Goal: Check status

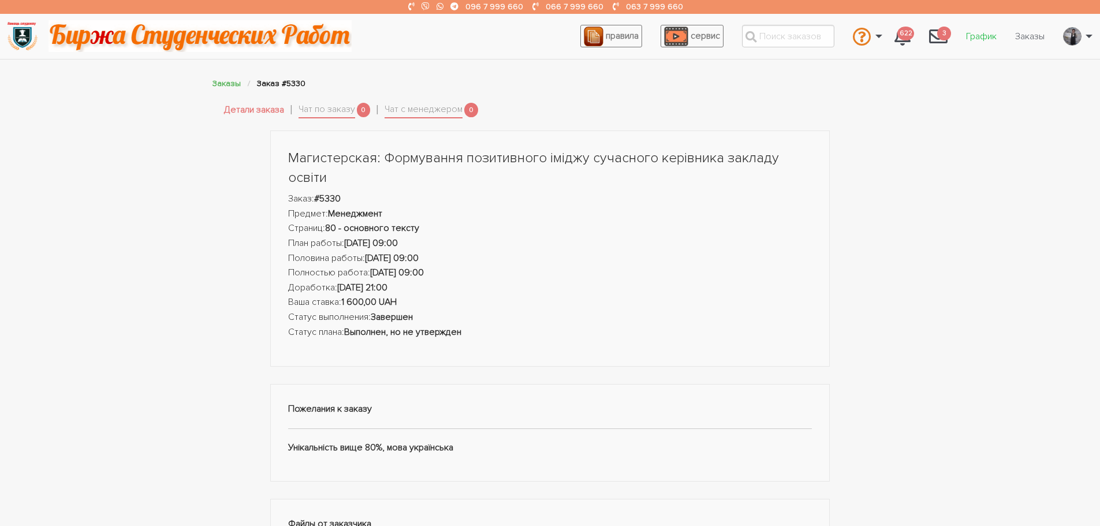
click at [979, 42] on link "График" at bounding box center [980, 36] width 49 height 22
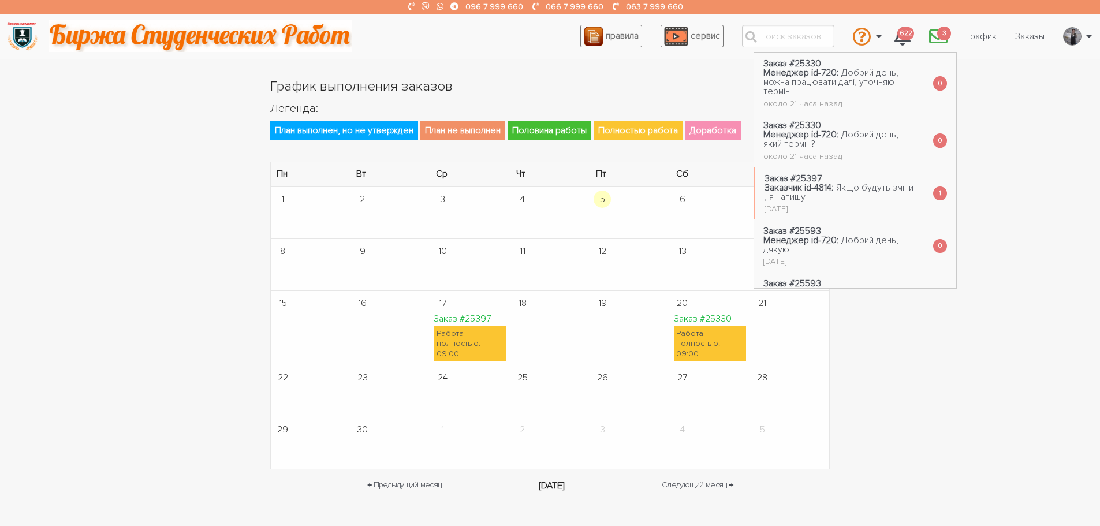
click at [944, 35] on span "3" at bounding box center [944, 34] width 14 height 14
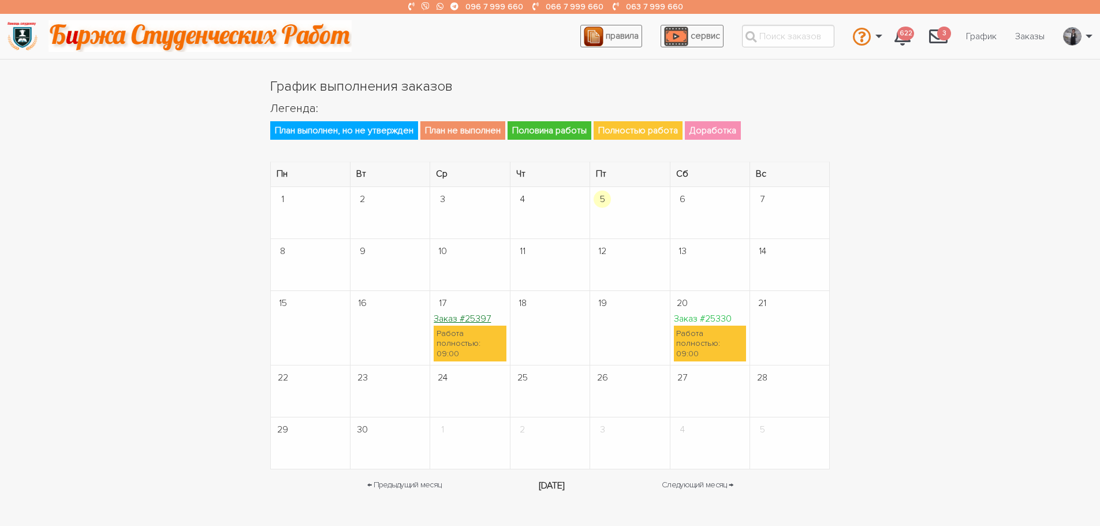
click at [474, 315] on link "Заказ #25397" at bounding box center [461, 319] width 57 height 12
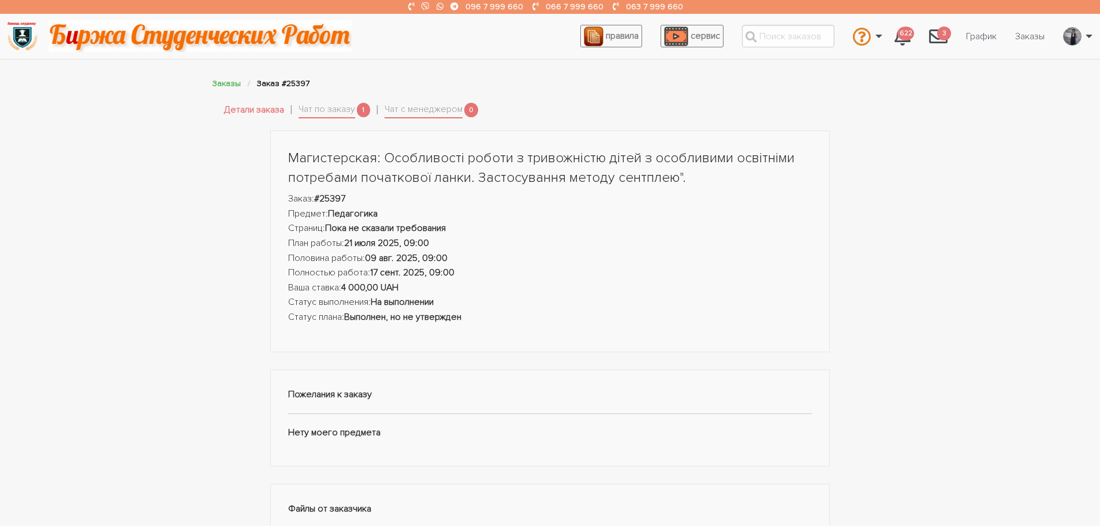
click at [324, 100] on li "Чат по заказу 1" at bounding box center [341, 110] width 87 height 22
click at [328, 108] on link "Чат по заказу" at bounding box center [326, 110] width 57 height 16
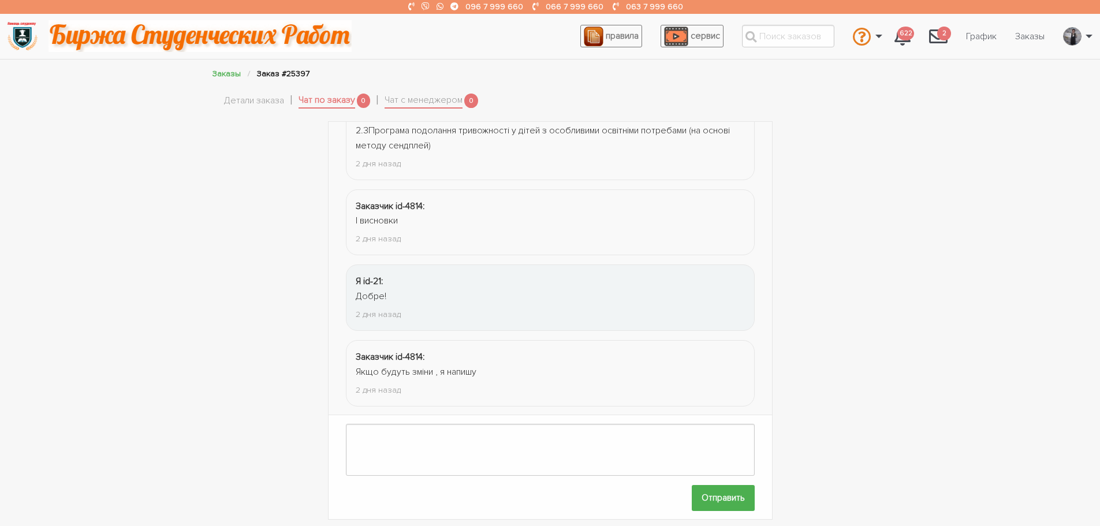
scroll to position [1621, 0]
